Goal: Task Accomplishment & Management: Manage account settings

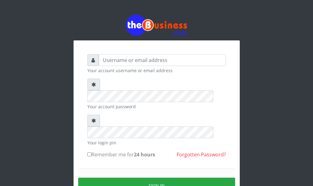
type input "[PERSON_NAME]"
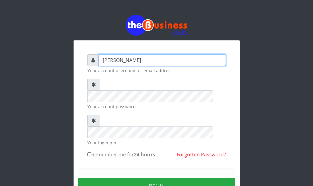
click at [198, 59] on input "[PERSON_NAME]" at bounding box center [162, 60] width 127 height 12
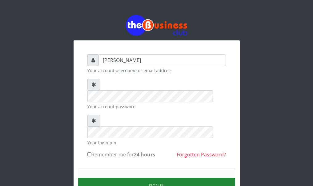
click at [126, 177] on button "Sign in" at bounding box center [156, 185] width 157 height 16
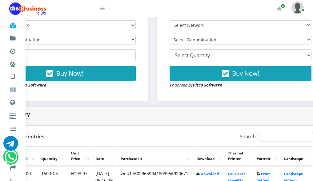
scroll to position [246, 111]
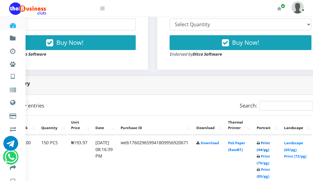
click at [270, 152] on link "Print (44/pg)" at bounding box center [263, 145] width 13 height 11
click at [296, 10] on img at bounding box center [298, 7] width 12 height 12
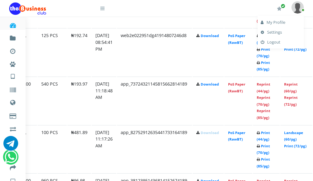
scroll to position [462, 111]
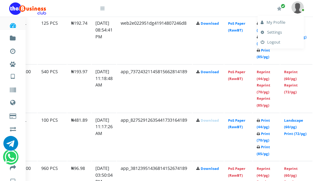
click at [273, 43] on link "Logout" at bounding box center [281, 42] width 40 height 10
